Goal: Information Seeking & Learning: Learn about a topic

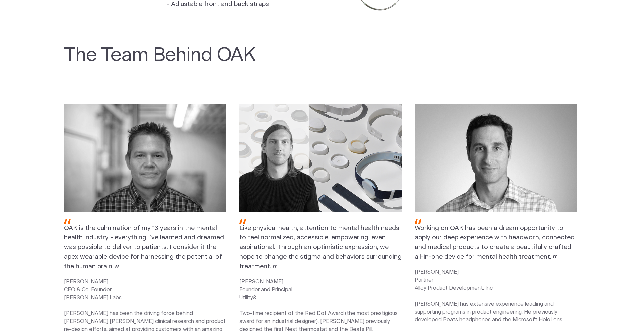
scroll to position [820, 0]
